Goal: Task Accomplishment & Management: Manage account settings

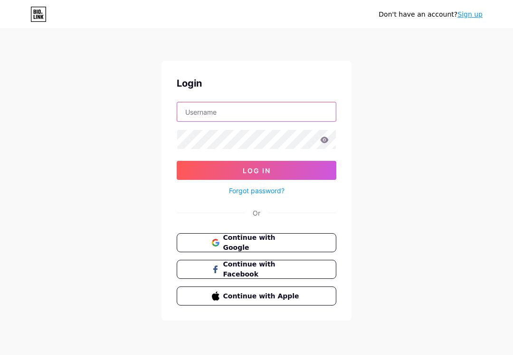
click at [283, 114] on input "text" at bounding box center [256, 111] width 159 height 19
click at [243, 110] on input "text" at bounding box center [256, 111] width 159 height 19
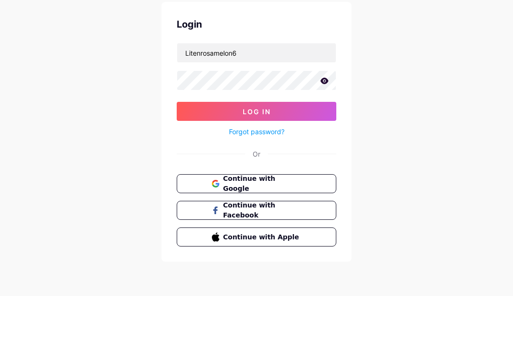
click at [297, 161] on button "Log In" at bounding box center [257, 170] width 160 height 19
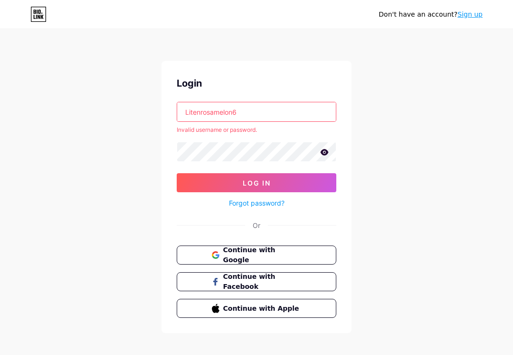
click at [289, 113] on input "Litenrosamelon6" at bounding box center [256, 111] width 159 height 19
type input "L"
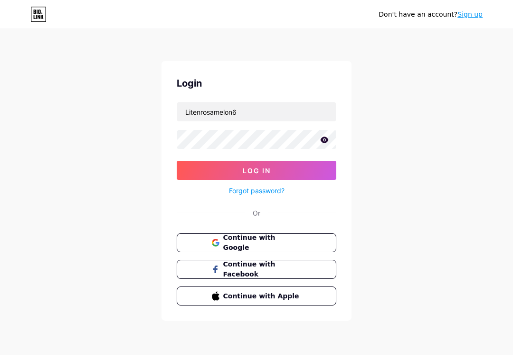
click at [411, 136] on div "Don't have an account? Sign up Login Litenrosamelon6 Log In Forgot password? Or…" at bounding box center [256, 175] width 513 height 351
click at [300, 178] on button "Log In" at bounding box center [257, 170] width 160 height 19
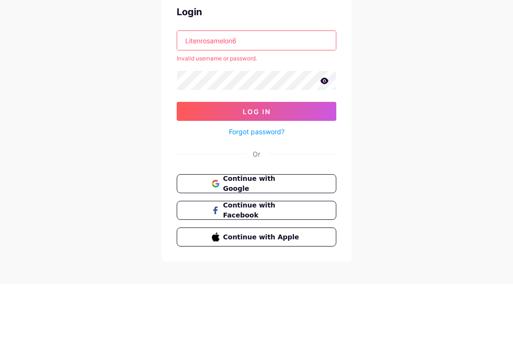
click at [394, 90] on div "Don't have an account? Sign up Login Litenrosamelon6 Invalid username or passwo…" at bounding box center [256, 181] width 513 height 363
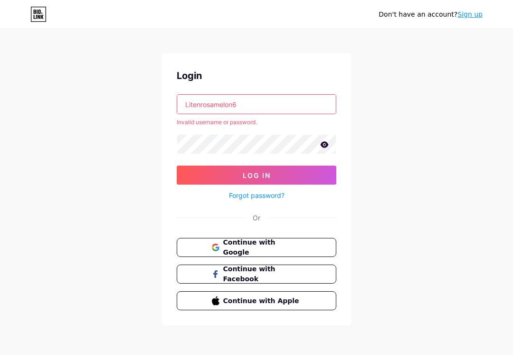
click at [295, 91] on div "Login Litenrosamelon6 Invalid username or password. Log In Forgot password? Or …" at bounding box center [257, 189] width 190 height 272
click at [291, 101] on input "Litenrosamelon6" at bounding box center [256, 104] width 159 height 19
type input "L"
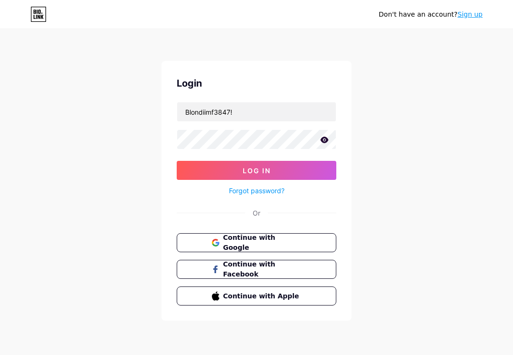
click at [399, 125] on div "Don't have an account? Sign up Login Blondiimf3847! Log In Forgot password? Or …" at bounding box center [256, 175] width 513 height 351
click at [308, 165] on button "Log In" at bounding box center [257, 170] width 160 height 19
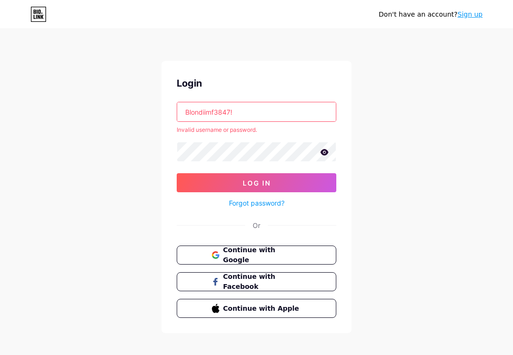
click at [287, 105] on input "Blondiimf3847!" at bounding box center [256, 111] width 159 height 19
click at [267, 107] on input "Blondiimf3847!" at bounding box center [256, 111] width 159 height 19
click at [416, 88] on div "Don't have an account? Sign up Login Blondiimf3847 Invalid username or password…" at bounding box center [256, 181] width 513 height 363
click at [297, 187] on button "Log In" at bounding box center [257, 182] width 160 height 19
click at [300, 108] on input "Blondiimf3847" at bounding box center [256, 111] width 159 height 19
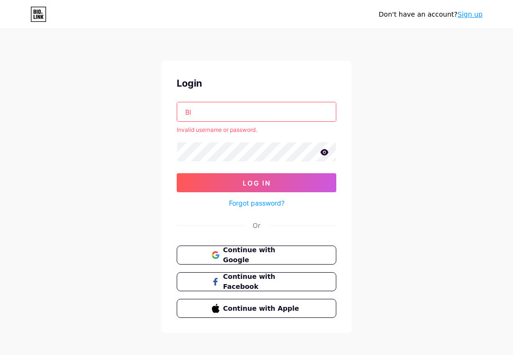
type input "B"
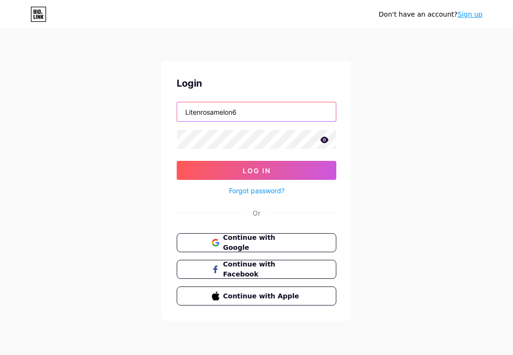
type input "Litenrosamelon6"
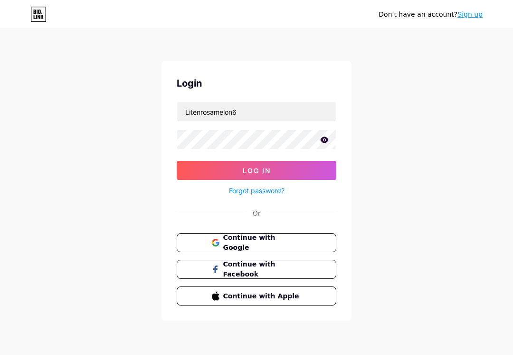
click at [375, 138] on div "Don't have an account? Sign up Login Litenrosamelon6 Log In Forgot password? Or…" at bounding box center [256, 175] width 513 height 351
click at [291, 166] on button "Log In" at bounding box center [257, 170] width 160 height 19
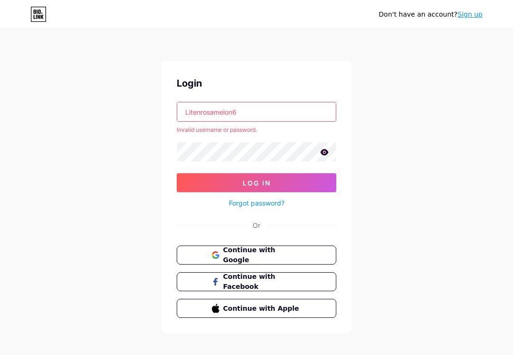
click at [259, 103] on input "Litenrosamelon6" at bounding box center [256, 111] width 159 height 19
